Goal: Task Accomplishment & Management: Manage account settings

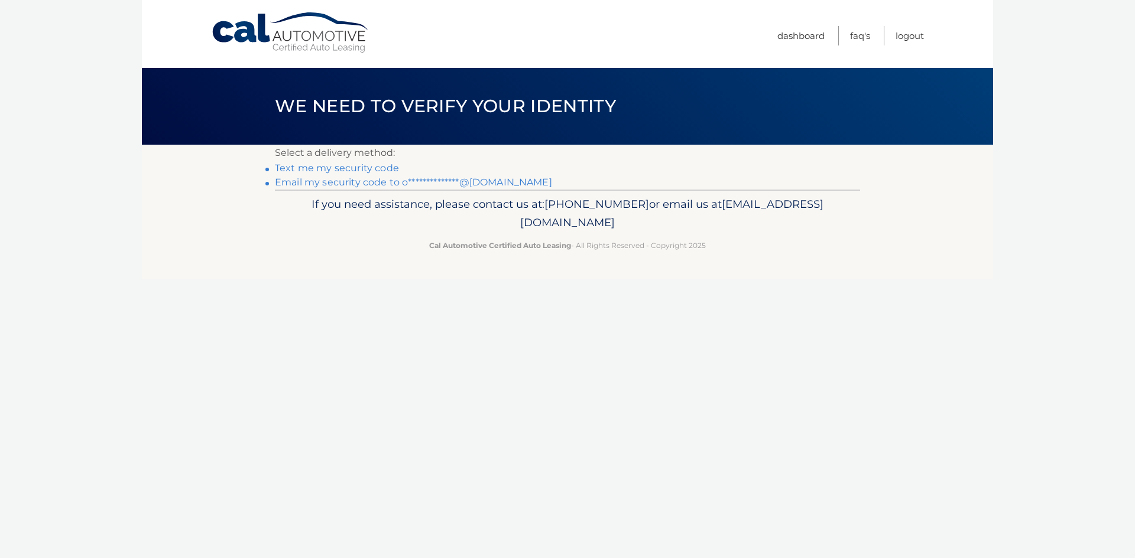
click at [346, 168] on link "Text me my security code" at bounding box center [337, 167] width 124 height 11
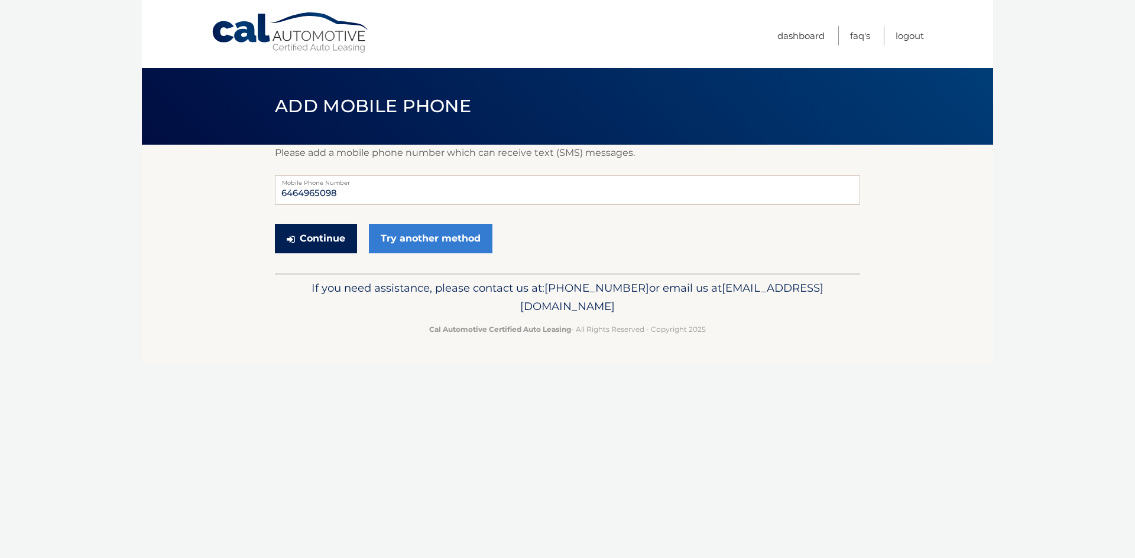
click at [325, 266] on div "Please add a mobile phone number which can receive text (SMS) messages. 6464965…" at bounding box center [567, 209] width 585 height 129
click at [319, 239] on button "Continue" at bounding box center [316, 239] width 82 height 30
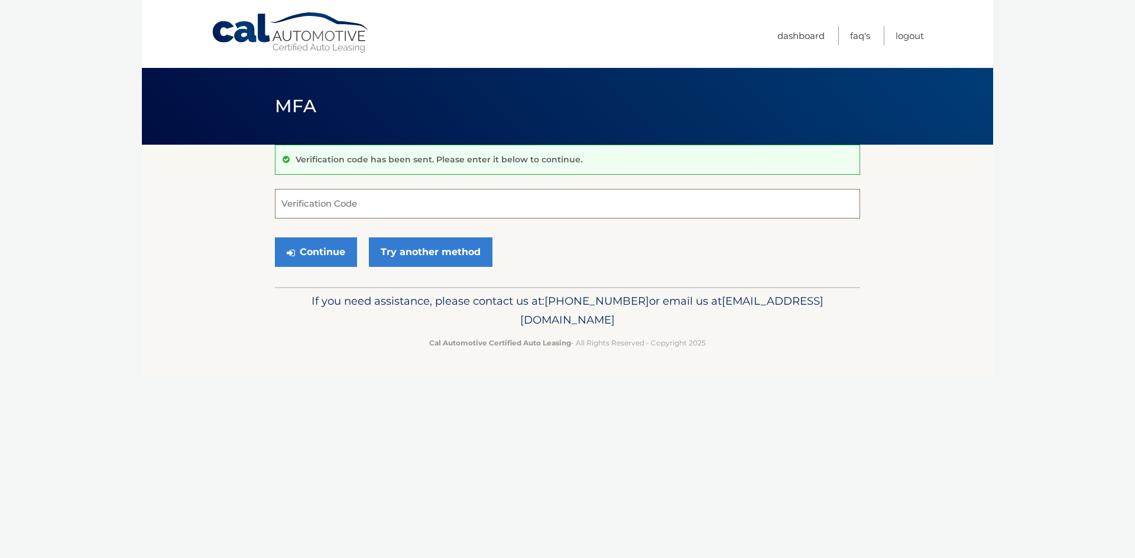
click at [332, 200] on input "Verification Code" at bounding box center [567, 204] width 585 height 30
type input "867468"
click at [323, 256] on button "Continue" at bounding box center [316, 253] width 82 height 30
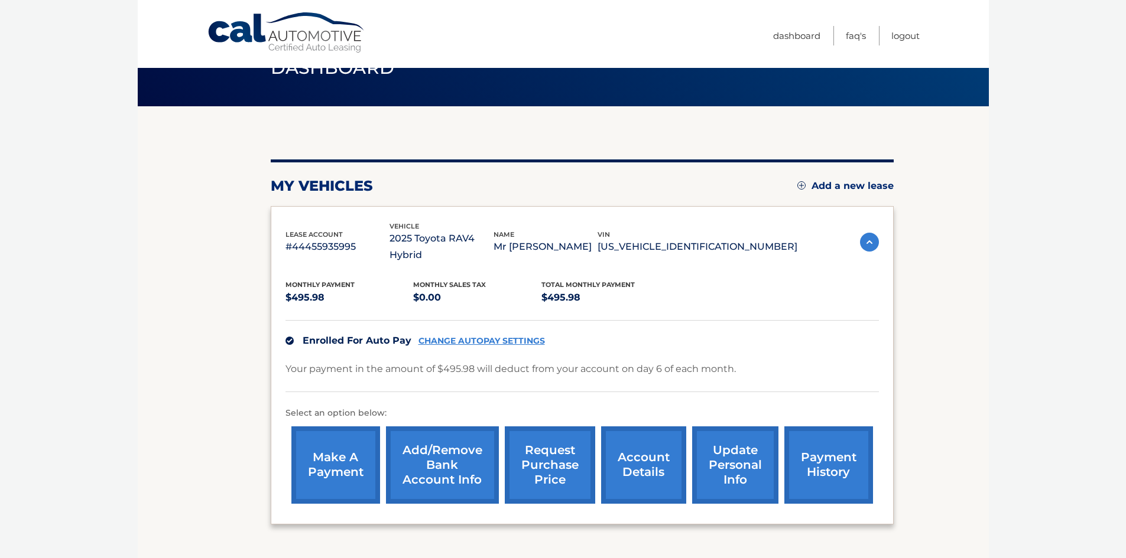
scroll to position [113, 0]
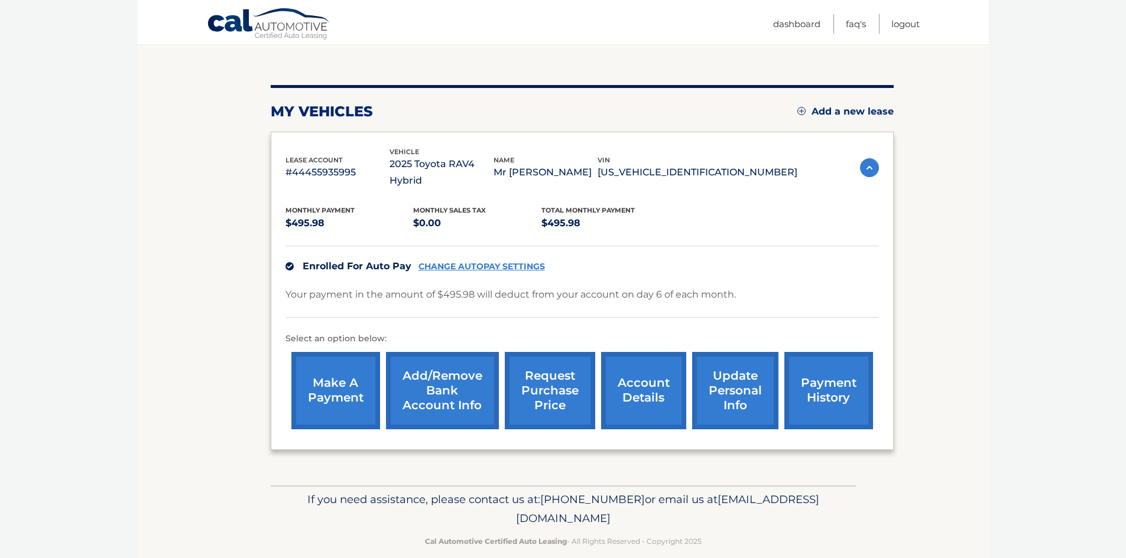
click at [822, 381] on link "payment history" at bounding box center [828, 390] width 89 height 77
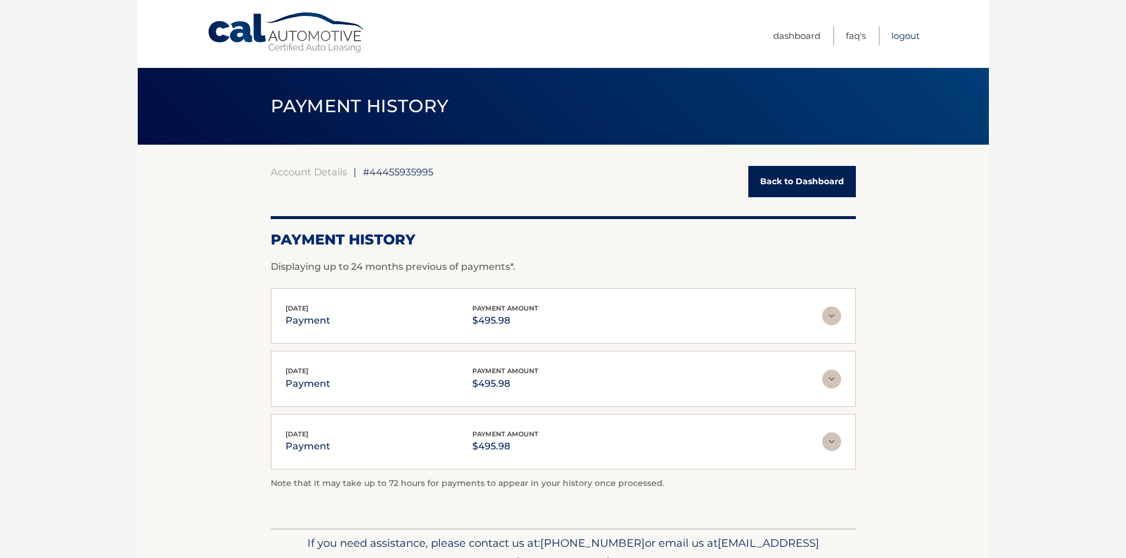
click at [901, 34] on link "Logout" at bounding box center [905, 35] width 28 height 19
